Goal: Information Seeking & Learning: Check status

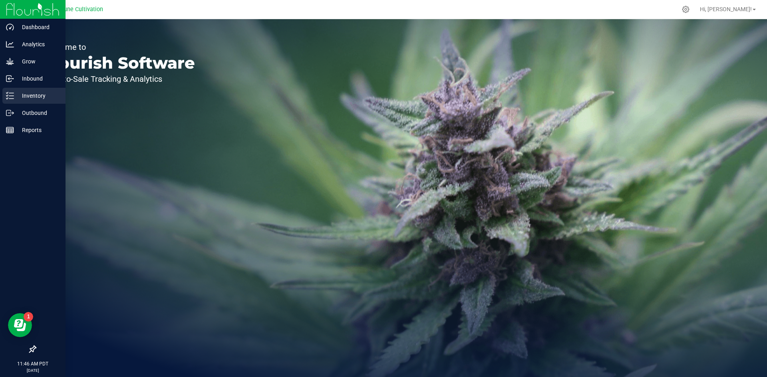
click at [11, 97] on icon at bounding box center [10, 96] width 8 height 8
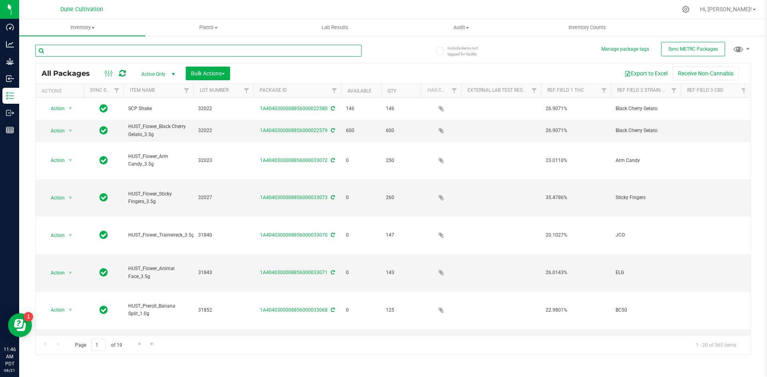
click at [93, 46] on input "text" at bounding box center [198, 51] width 326 height 12
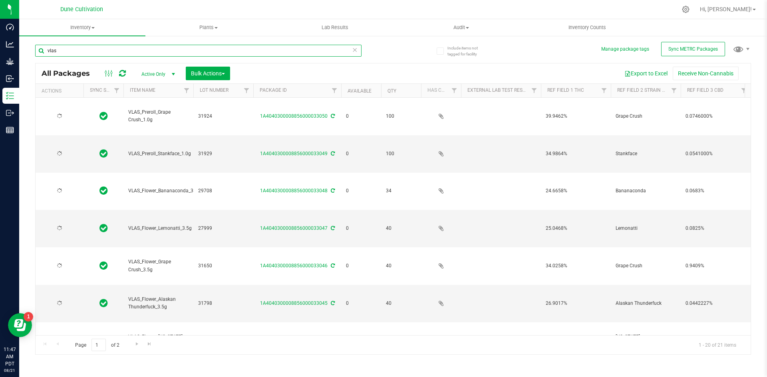
type input "vlas"
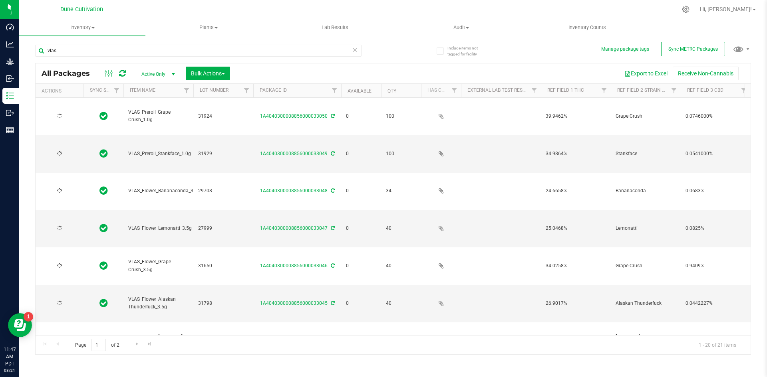
click at [355, 87] on th "Available" at bounding box center [361, 91] width 40 height 14
click at [355, 88] on link "Available" at bounding box center [363, 91] width 33 height 6
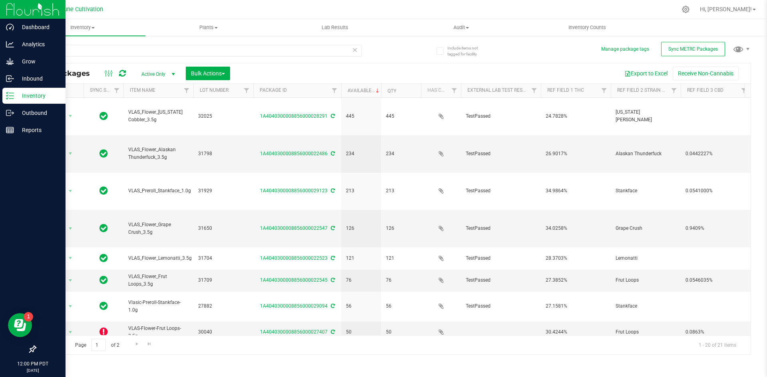
click at [16, 97] on p "Inventory" at bounding box center [38, 96] width 48 height 10
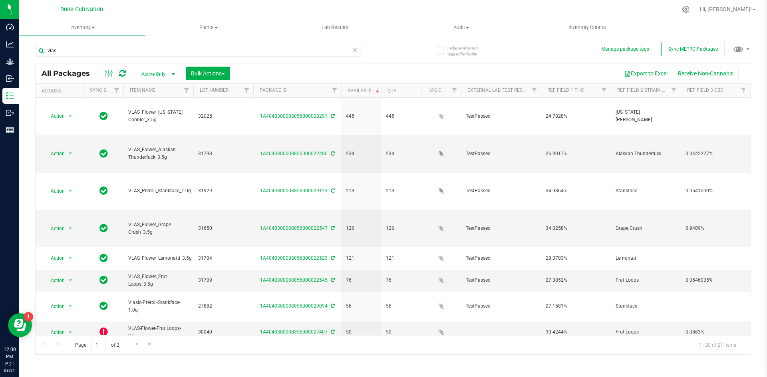
click at [356, 50] on icon at bounding box center [355, 50] width 6 height 10
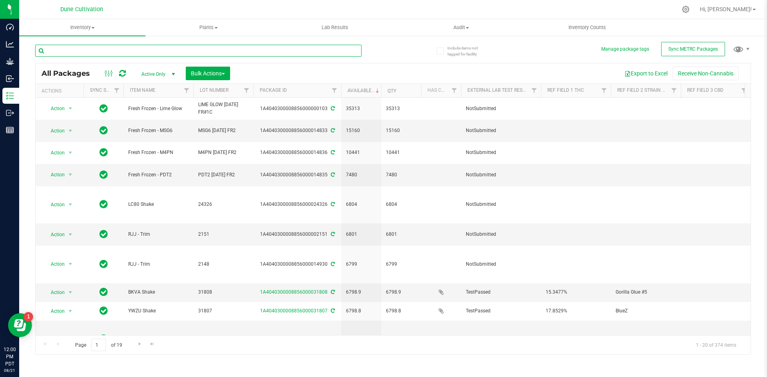
click at [157, 51] on input "text" at bounding box center [198, 51] width 326 height 12
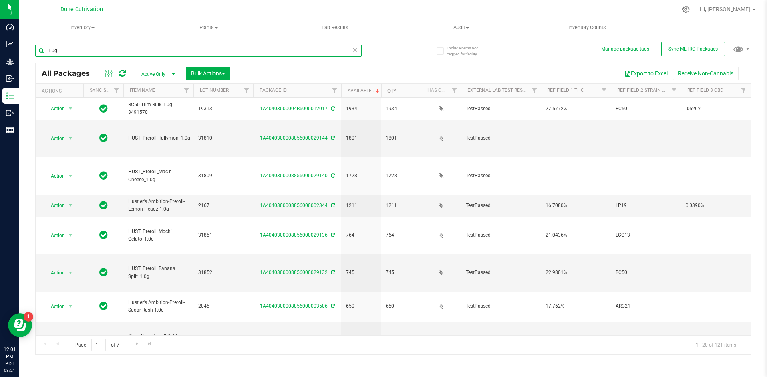
click at [361, 52] on input "1.0g" at bounding box center [198, 51] width 326 height 12
click at [359, 52] on input "1.0g" at bounding box center [198, 51] width 326 height 12
type input "1.0g"
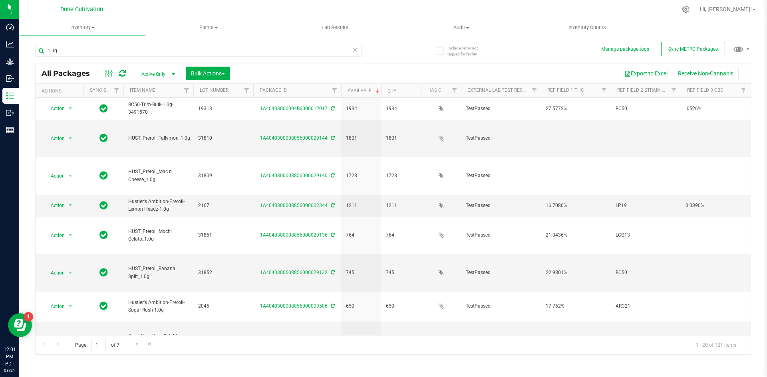
click at [356, 52] on icon at bounding box center [355, 50] width 6 height 10
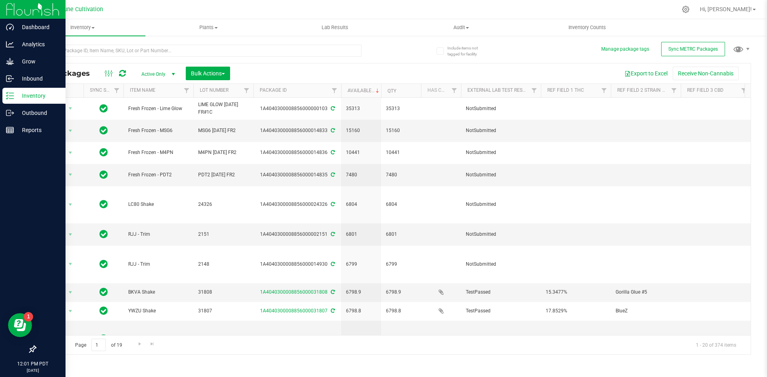
click at [11, 91] on div "Inventory" at bounding box center [33, 96] width 63 height 16
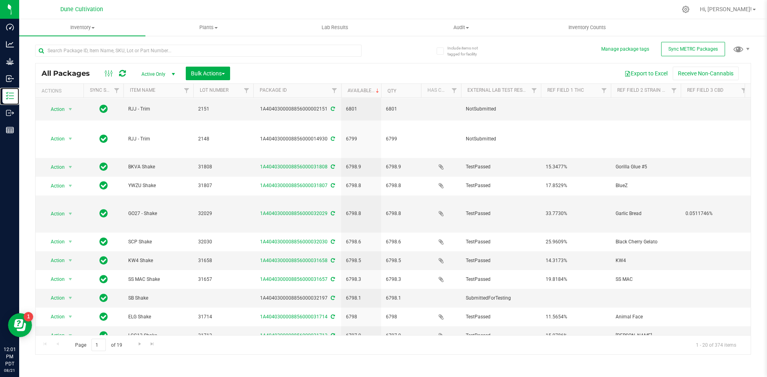
scroll to position [147, 0]
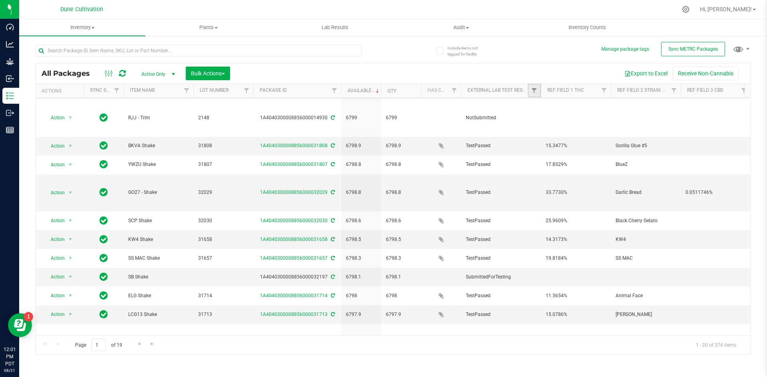
click at [529, 92] on link "Filter" at bounding box center [534, 91] width 13 height 14
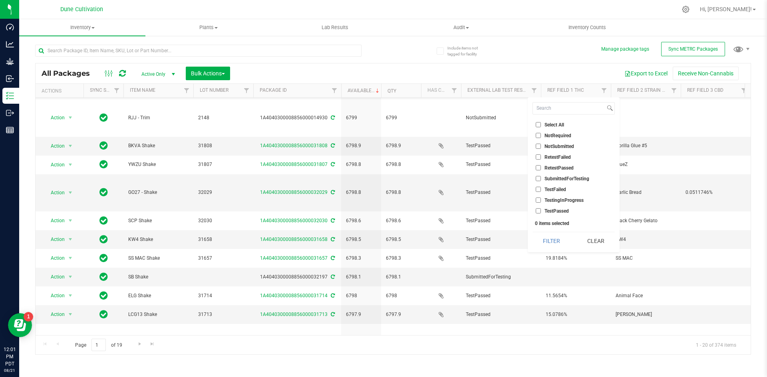
click at [539, 210] on input "TestPassed" at bounding box center [538, 210] width 5 height 5
checkbox input "true"
click at [546, 236] on button "Filter" at bounding box center [551, 241] width 38 height 18
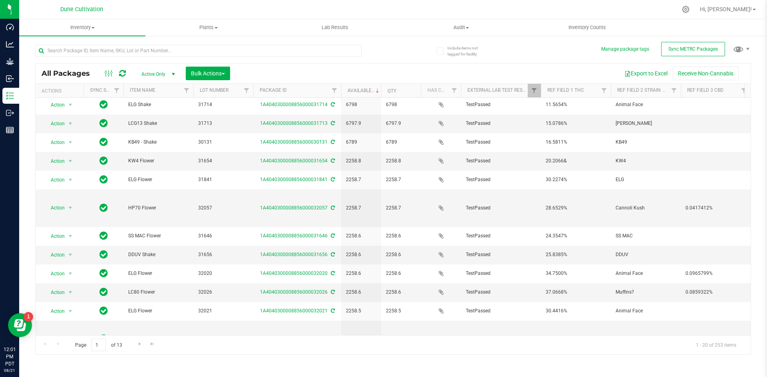
scroll to position [143, 0]
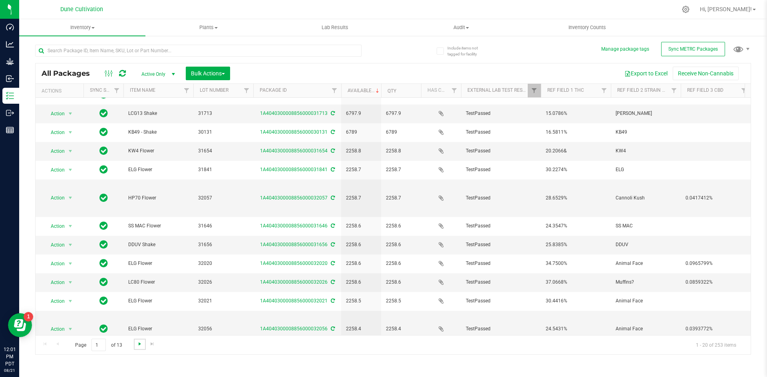
click at [141, 346] on span "Go to the next page" at bounding box center [140, 344] width 6 height 6
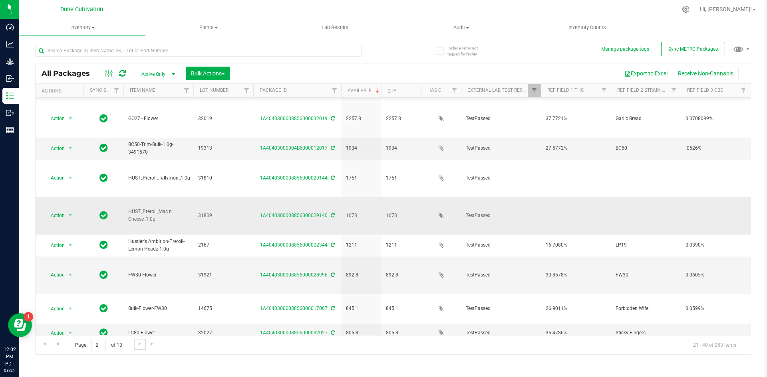
scroll to position [54, 0]
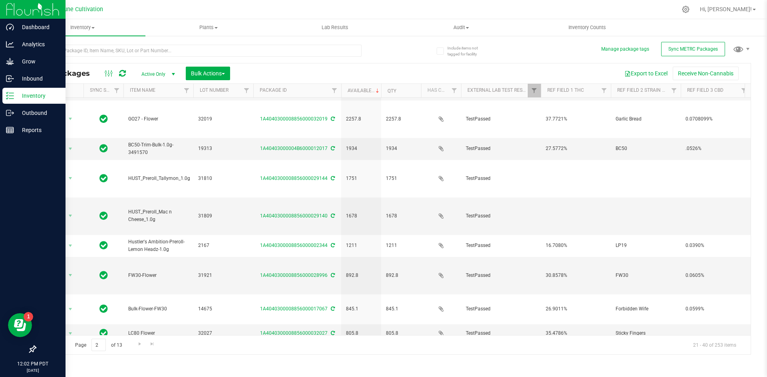
click at [9, 95] on icon at bounding box center [10, 96] width 8 height 8
click at [10, 111] on icon at bounding box center [8, 113] width 4 height 6
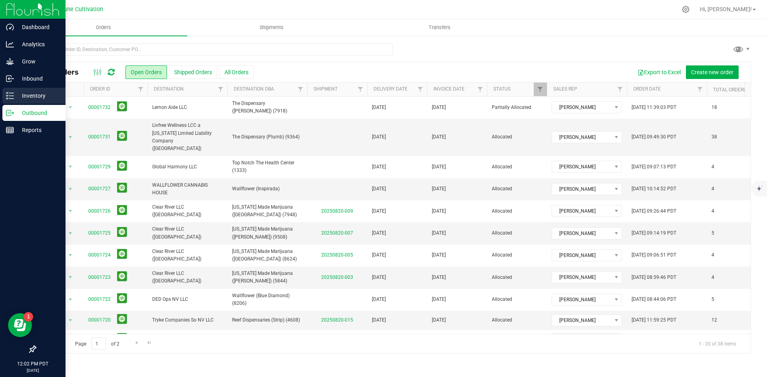
click at [10, 93] on line at bounding box center [11, 93] width 4 height 0
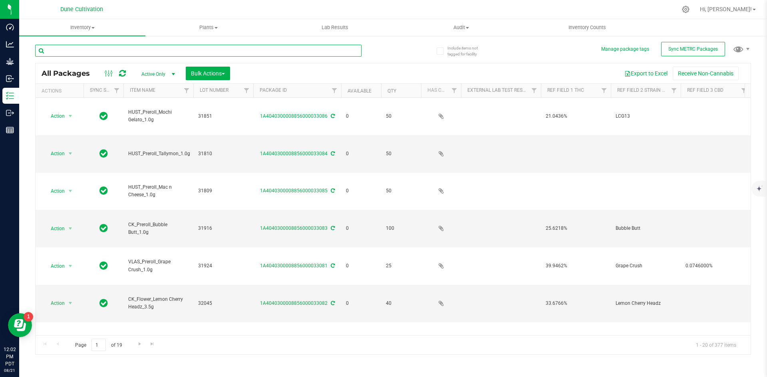
click at [102, 50] on input "text" at bounding box center [198, 51] width 326 height 12
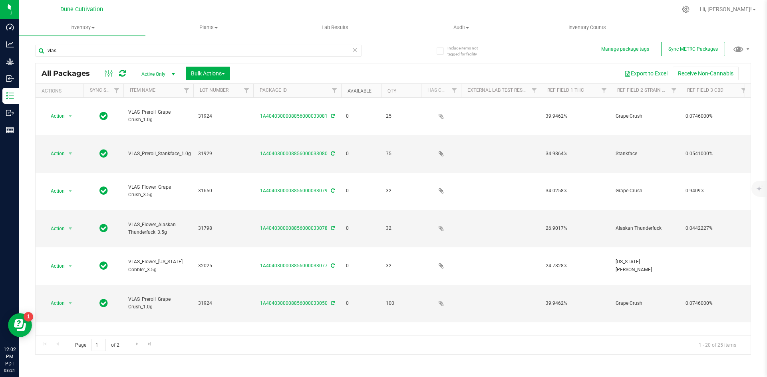
click at [359, 89] on link "Available" at bounding box center [359, 91] width 24 height 6
click at [359, 89] on link "Available" at bounding box center [363, 91] width 33 height 6
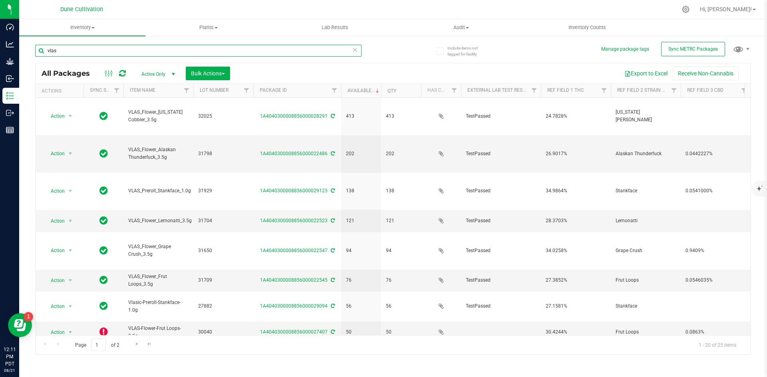
drag, startPoint x: 99, startPoint y: 50, endPoint x: 41, endPoint y: 44, distance: 58.2
click at [41, 45] on input "vlas" at bounding box center [198, 51] width 326 height 12
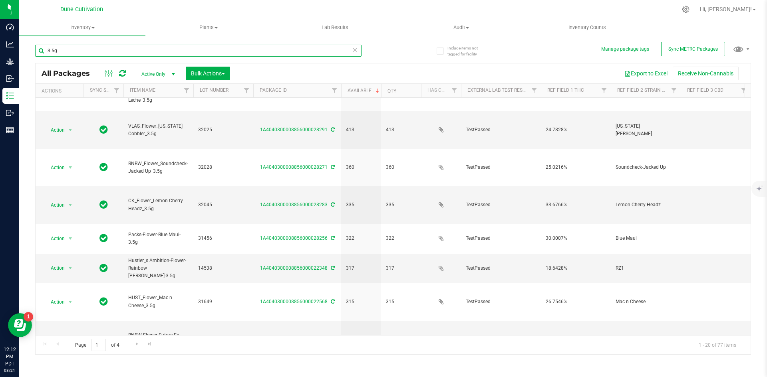
scroll to position [210, 0]
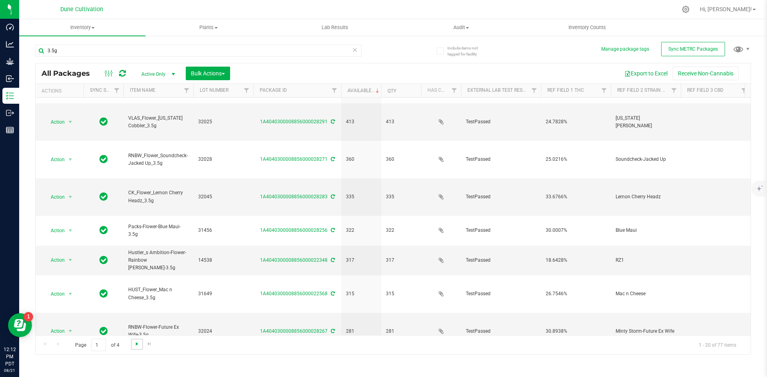
click at [135, 342] on span "Go to the next page" at bounding box center [137, 344] width 6 height 6
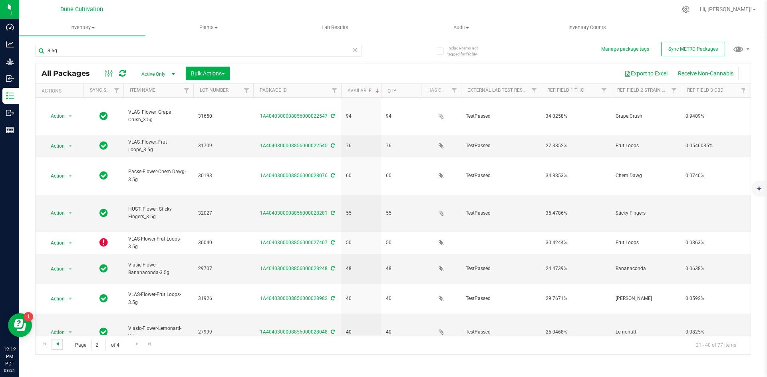
click at [58, 343] on span "Go to the previous page" at bounding box center [57, 344] width 6 height 6
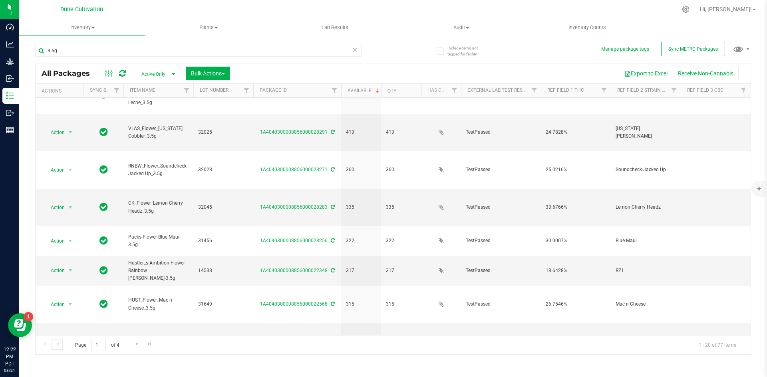
scroll to position [210, 0]
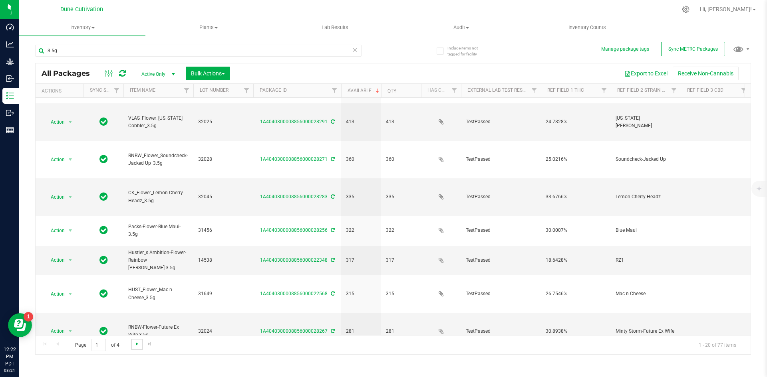
click at [135, 344] on span "Go to the next page" at bounding box center [137, 344] width 6 height 6
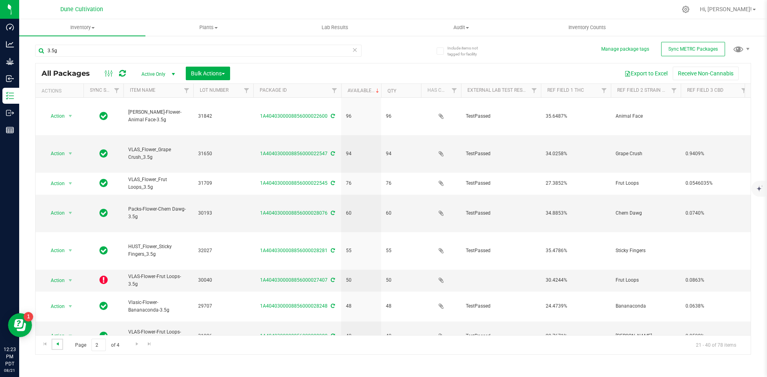
click at [60, 343] on span "Go to the previous page" at bounding box center [57, 344] width 6 height 6
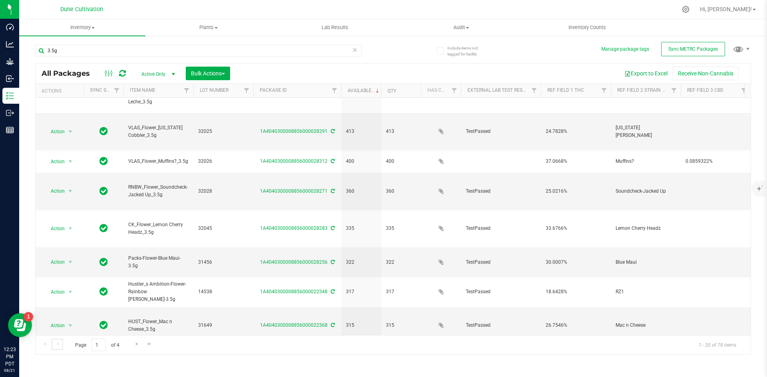
scroll to position [210, 0]
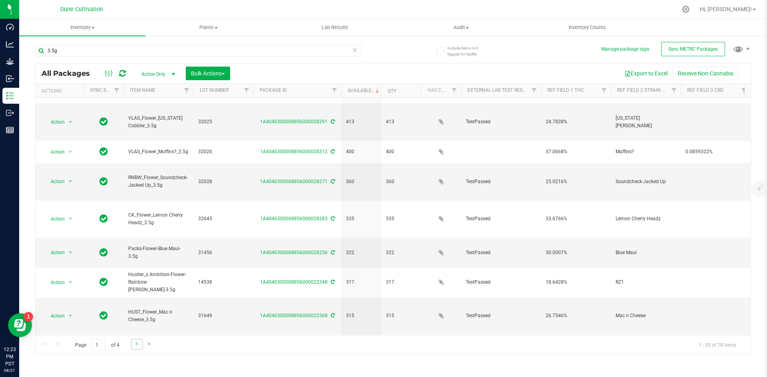
click at [132, 344] on link "Go to the next page" at bounding box center [137, 344] width 12 height 11
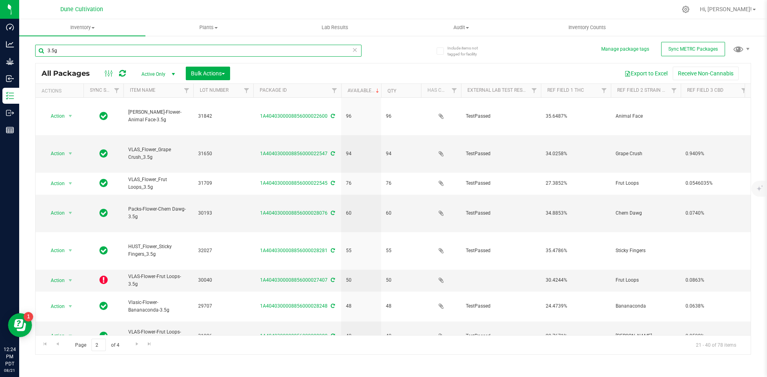
drag, startPoint x: 70, startPoint y: 46, endPoint x: 21, endPoint y: 46, distance: 48.7
click at [21, 46] on div "Include items not tagged for facility Manage package tags Sync METRC Packages 3…" at bounding box center [393, 157] width 748 height 244
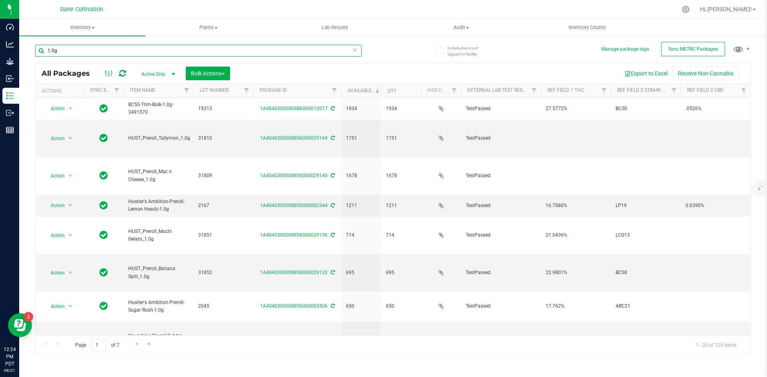
type input "1.0g"
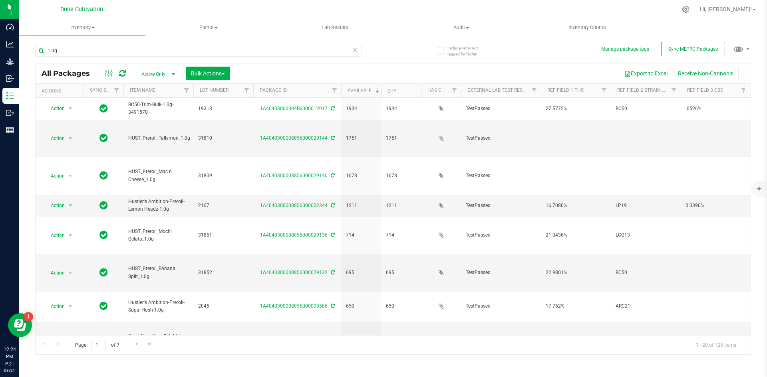
click at [356, 54] on icon at bounding box center [355, 50] width 6 height 10
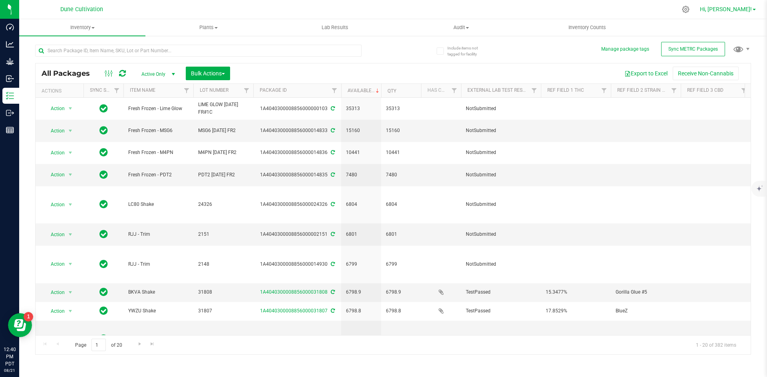
click at [751, 10] on span "Hi, [PERSON_NAME]!" at bounding box center [726, 9] width 52 height 6
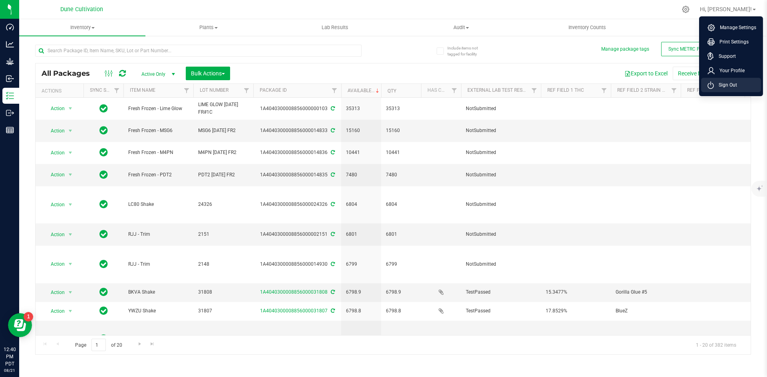
click at [726, 86] on span "Sign Out" at bounding box center [725, 85] width 23 height 8
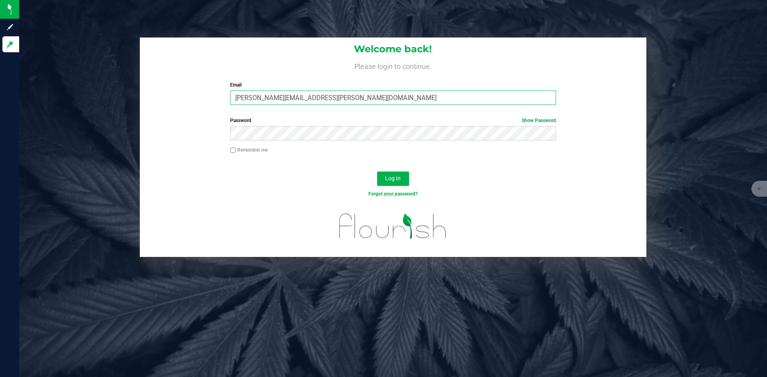
click at [320, 97] on input "[PERSON_NAME][EMAIL_ADDRESS][PERSON_NAME][DOMAIN_NAME]" at bounding box center [392, 98] width 325 height 14
click at [270, 98] on input "[PERSON_NAME][EMAIL_ADDRESS][PERSON_NAME][DOMAIN_NAME]" at bounding box center [392, 98] width 325 height 14
type input "[PERSON_NAME][DOMAIN_NAME][EMAIL_ADDRESS][PERSON_NAME][DOMAIN_NAME]"
click at [377, 172] on button "Log In" at bounding box center [393, 179] width 32 height 14
